Goal: Find contact information: Find contact information

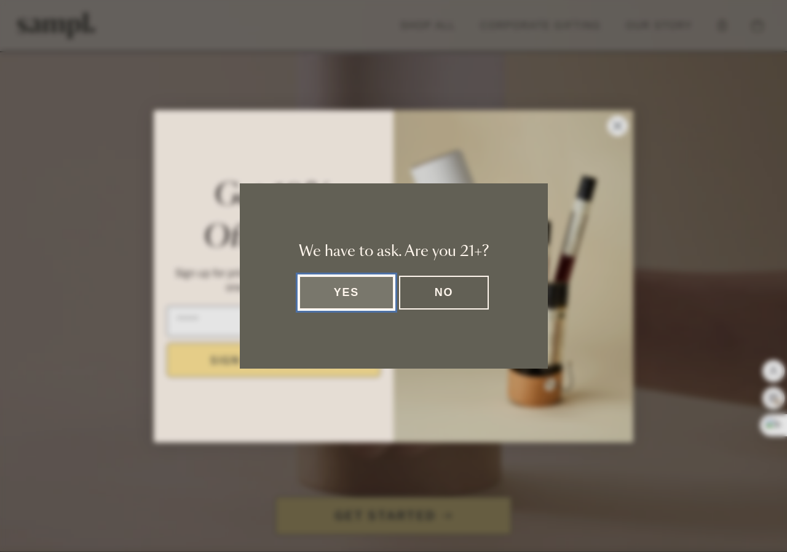
click at [348, 295] on button "Yes" at bounding box center [347, 293] width 96 height 34
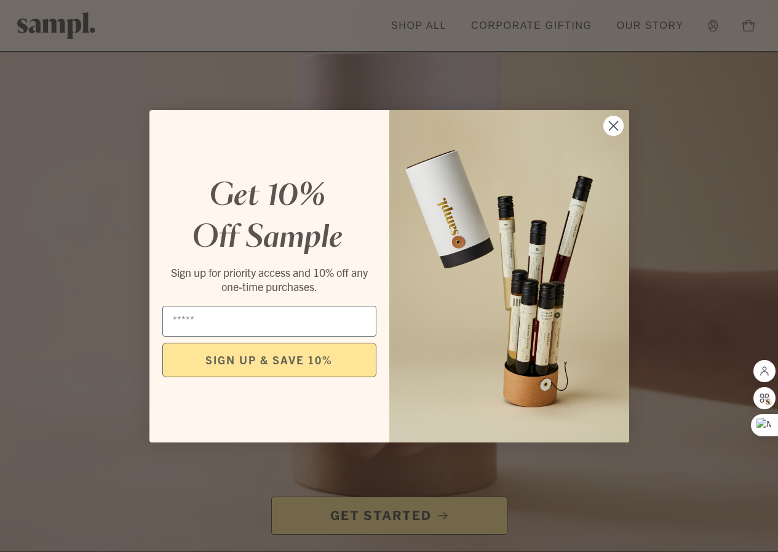
click at [608, 127] on circle "Close dialog" at bounding box center [613, 125] width 20 height 20
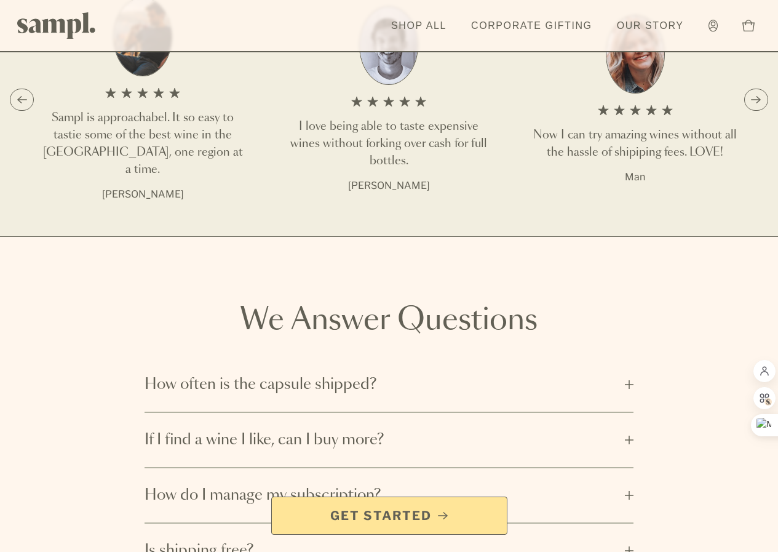
scroll to position [2142, 0]
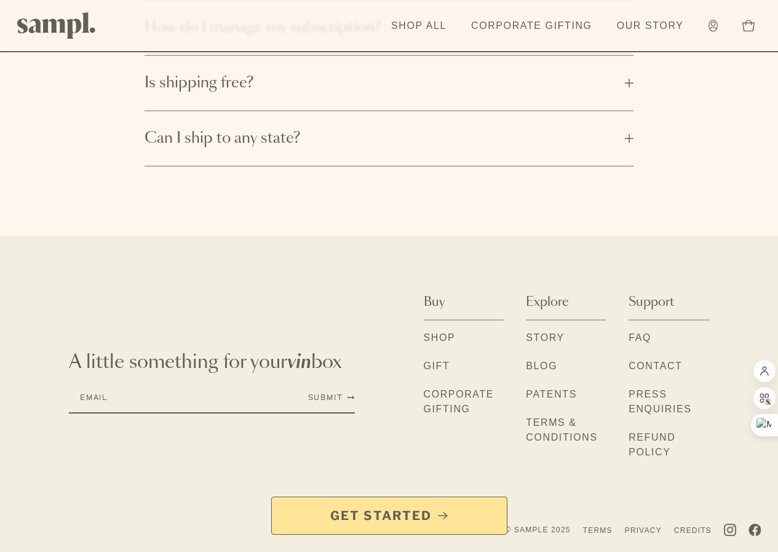
click at [629, 375] on link "Contact" at bounding box center [656, 367] width 54 height 16
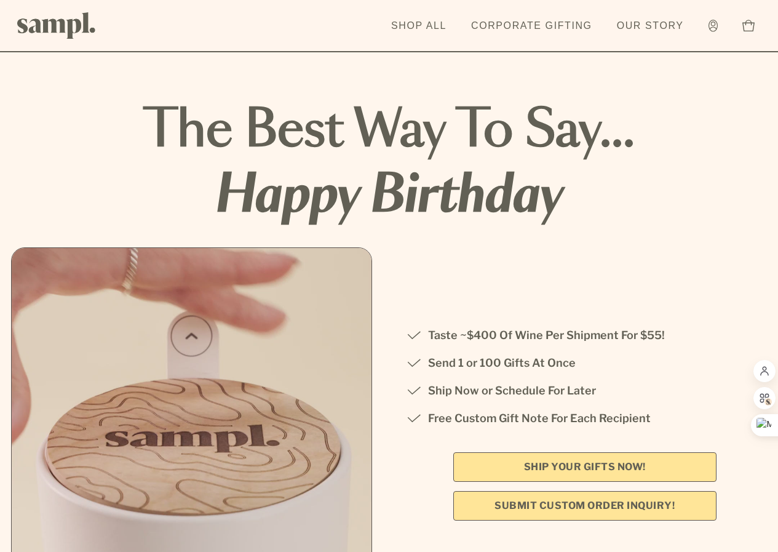
click at [51, 27] on img at bounding box center [56, 25] width 79 height 26
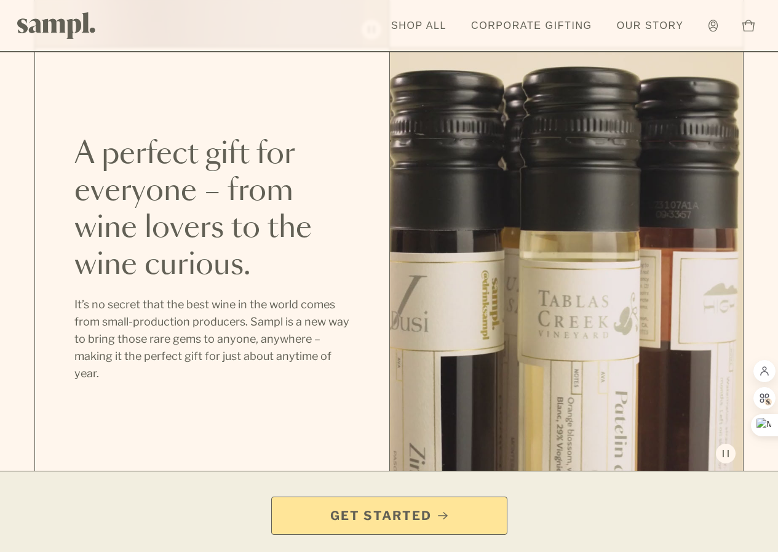
scroll to position [1169, 0]
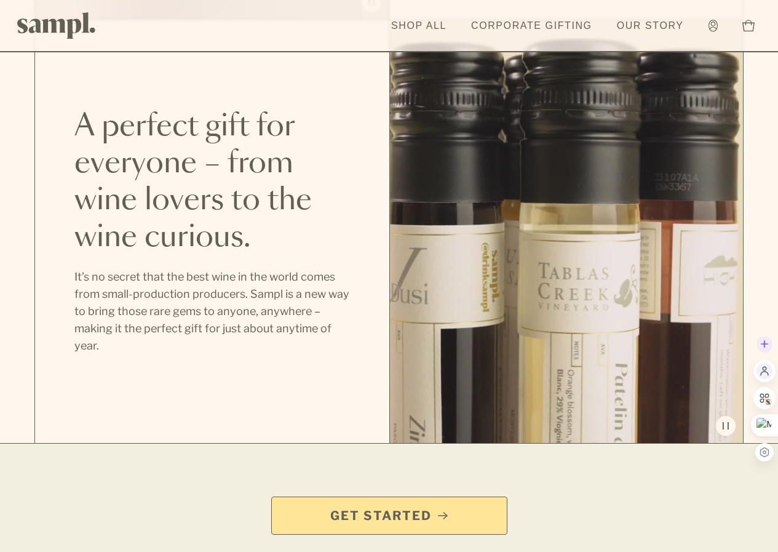
click at [760, 373] on icon at bounding box center [764, 370] width 11 height 11
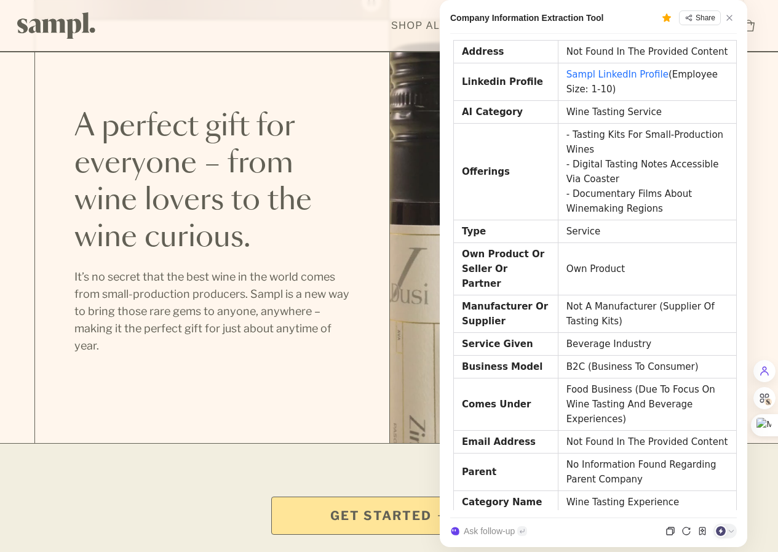
scroll to position [289, 0]
